Goal: Information Seeking & Learning: Check status

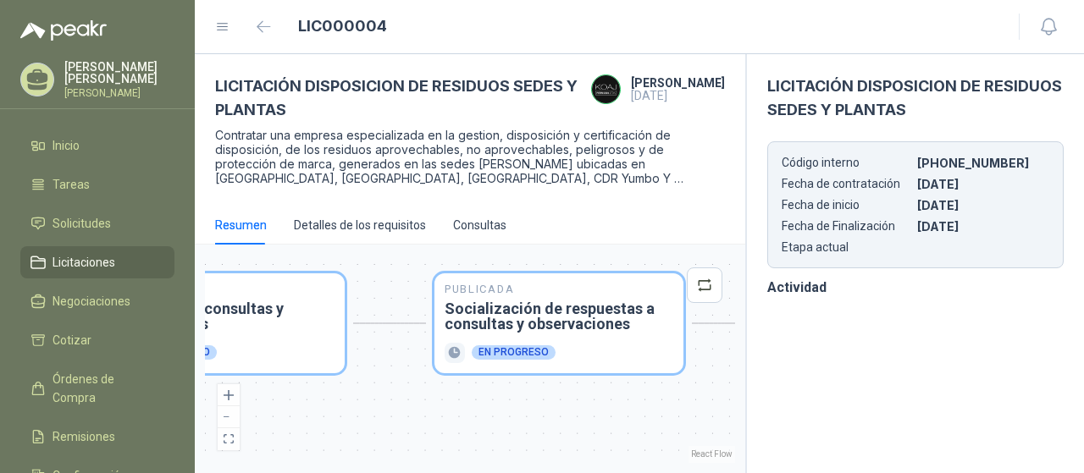
drag, startPoint x: 633, startPoint y: 412, endPoint x: 409, endPoint y: 418, distance: 224.4
click at [352, 411] on div "Publicada Envío de invitación a oferentes Finalizado Publicada Recepción de con…" at bounding box center [470, 359] width 530 height 208
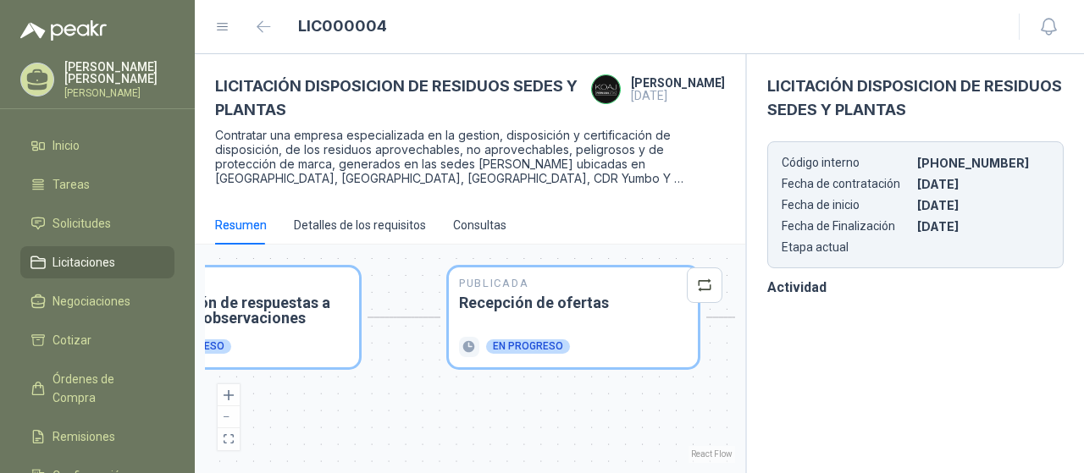
drag, startPoint x: 577, startPoint y: 426, endPoint x: 279, endPoint y: 420, distance: 298.9
click at [279, 420] on div "Publicada Envío de invitación a oferentes Finalizado Publicada Recepción de con…" at bounding box center [470, 359] width 530 height 208
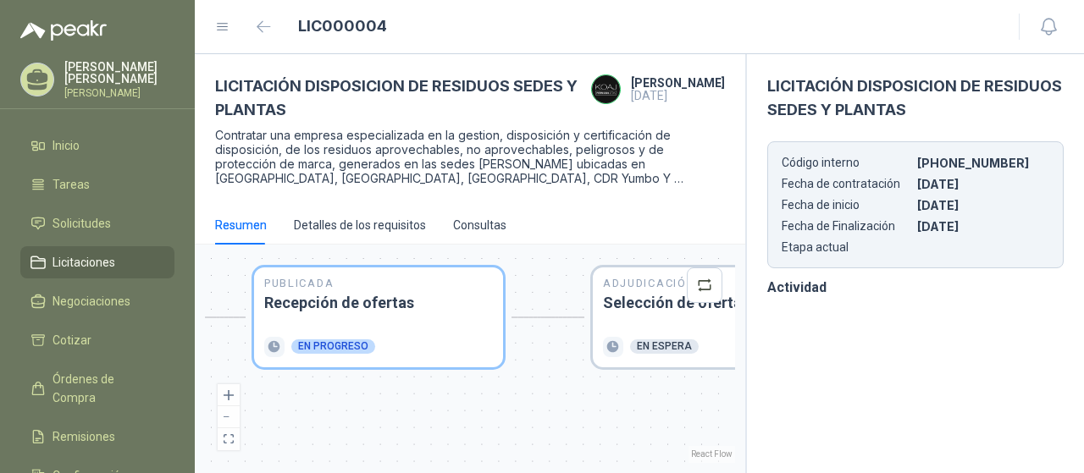
drag, startPoint x: 499, startPoint y: 409, endPoint x: 535, endPoint y: 409, distance: 35.6
click at [267, 409] on div "Publicada Envío de invitación a oferentes Finalizado Publicada Recepción de con…" at bounding box center [470, 359] width 530 height 208
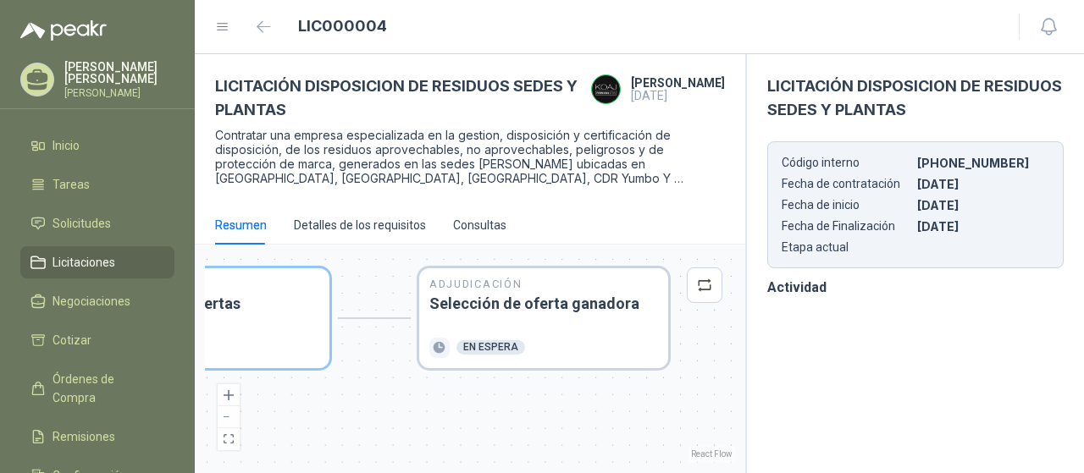
drag, startPoint x: 461, startPoint y: 406, endPoint x: 437, endPoint y: 407, distance: 23.8
click at [434, 406] on div "Publicada Envío de invitación a oferentes Finalizado Publicada Recepción de con…" at bounding box center [470, 359] width 530 height 208
